Goal: Connect with others: Connect with others

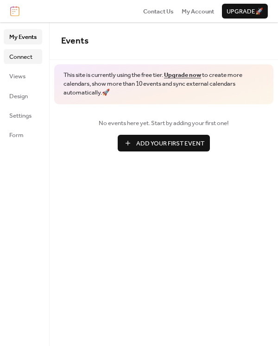
click at [25, 55] on span "Connect" at bounding box center [20, 56] width 23 height 9
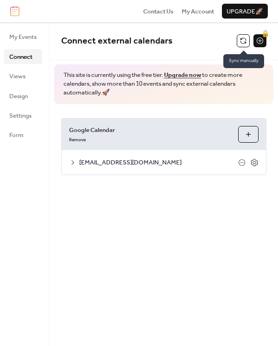
click at [240, 41] on button at bounding box center [242, 40] width 13 height 13
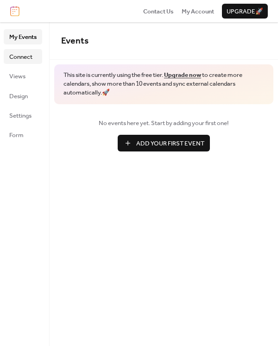
click at [25, 59] on span "Connect" at bounding box center [20, 56] width 23 height 9
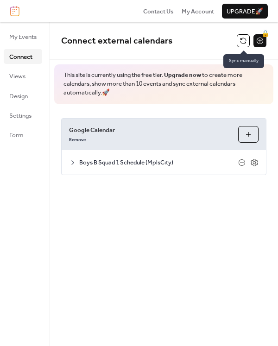
click at [241, 40] on button at bounding box center [242, 40] width 13 height 13
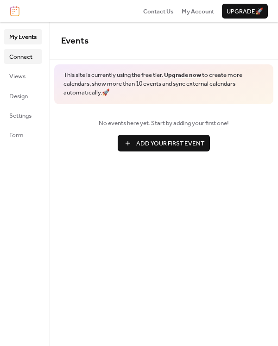
click at [25, 57] on span "Connect" at bounding box center [20, 56] width 23 height 9
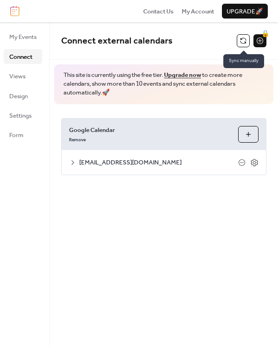
click at [242, 38] on button at bounding box center [242, 40] width 13 height 13
